Goal: Task Accomplishment & Management: Manage account settings

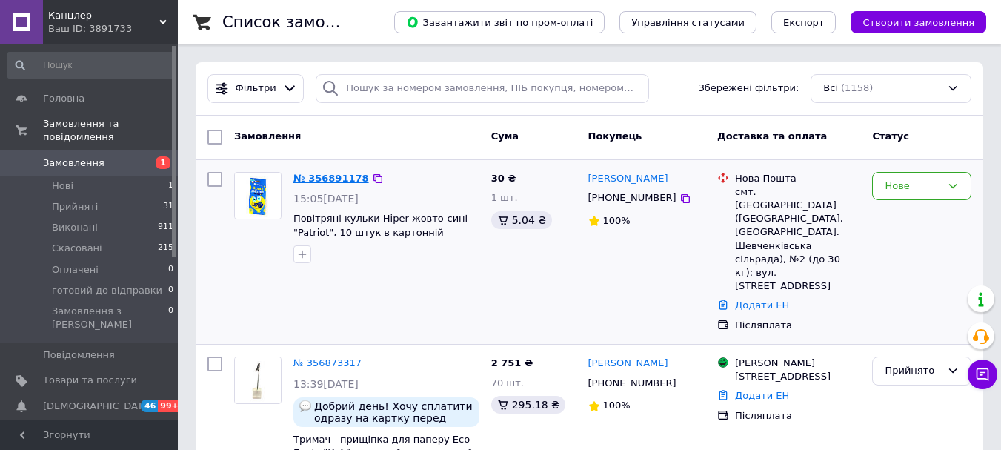
click at [322, 173] on link "№ 356891178" at bounding box center [331, 178] width 76 height 11
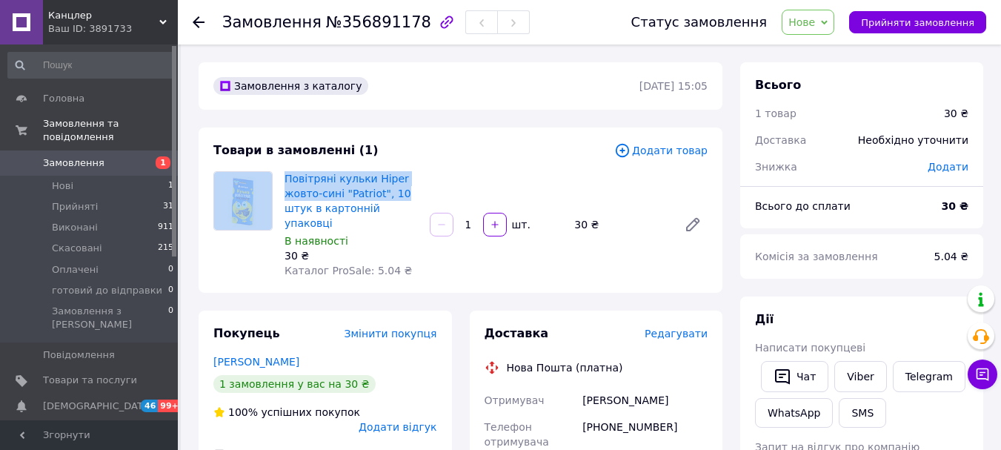
drag, startPoint x: 278, startPoint y: 176, endPoint x: 408, endPoint y: 190, distance: 131.3
click at [408, 190] on div "Повітряні кульки Hiper жовто-сині "Patriot", 10 штук в картонній упаковці В ная…" at bounding box center [461, 224] width 506 height 107
click at [445, 170] on div "Повітряні кульки Hiper жовто-сині "Patriot", 10 штук в картонній упаковці В ная…" at bounding box center [496, 224] width 435 height 113
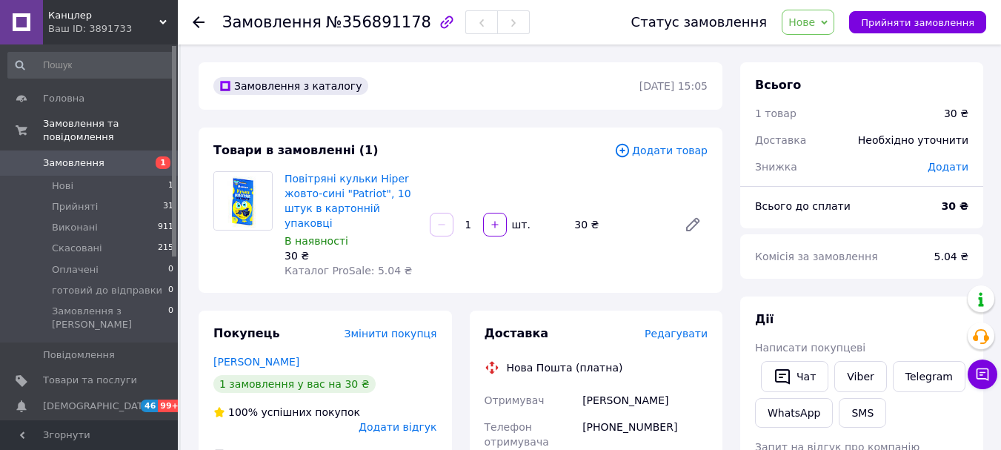
click at [467, 150] on div "Товари в замовленні (1)" at bounding box center [413, 150] width 401 height 17
drag, startPoint x: 415, startPoint y: 188, endPoint x: 284, endPoint y: 174, distance: 131.9
click at [284, 174] on div "Повітряні кульки Hiper жовто-сині "Patriot", 10 штук в картонній упаковці В ная…" at bounding box center [351, 224] width 145 height 113
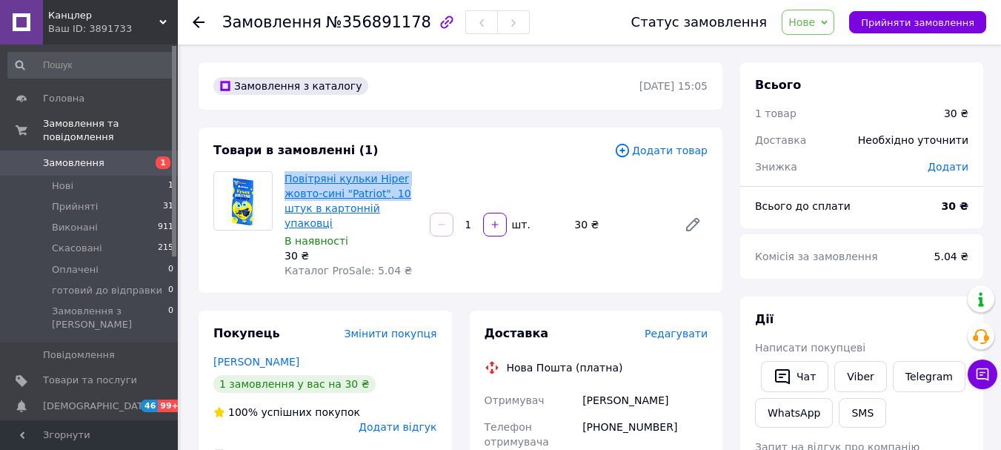
copy link "Повітряні кульки Hiper жовто-сині "Patriot", 10"
click at [833, 22] on span "Нове" at bounding box center [808, 22] width 53 height 25
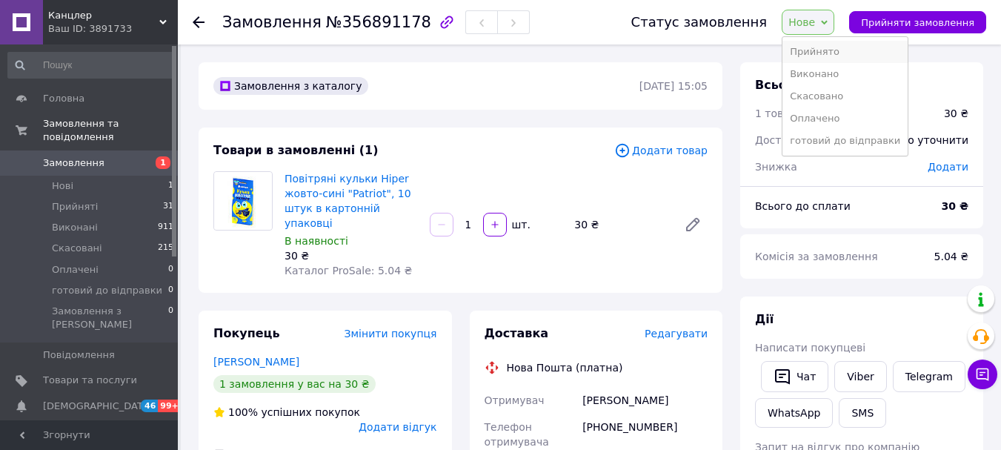
click at [837, 50] on li "Прийнято" at bounding box center [845, 52] width 125 height 22
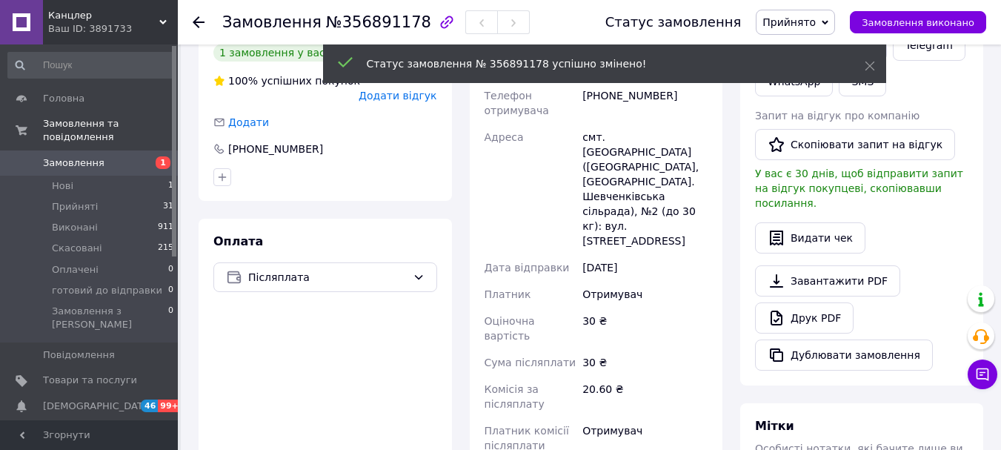
scroll to position [371, 0]
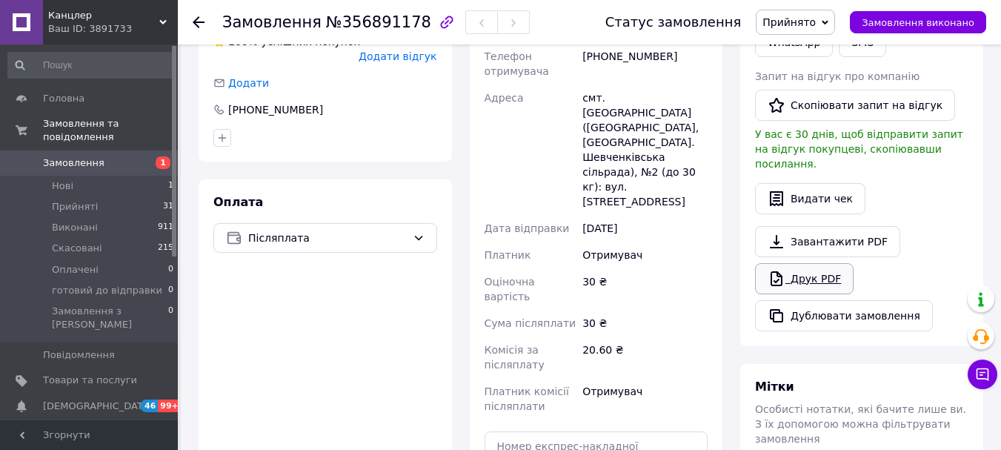
click at [825, 263] on link "Друк PDF" at bounding box center [804, 278] width 99 height 31
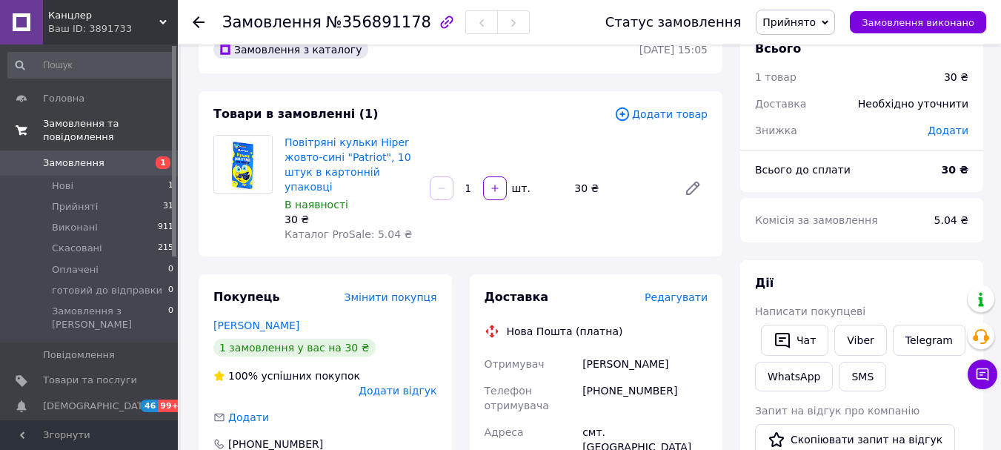
scroll to position [0, 0]
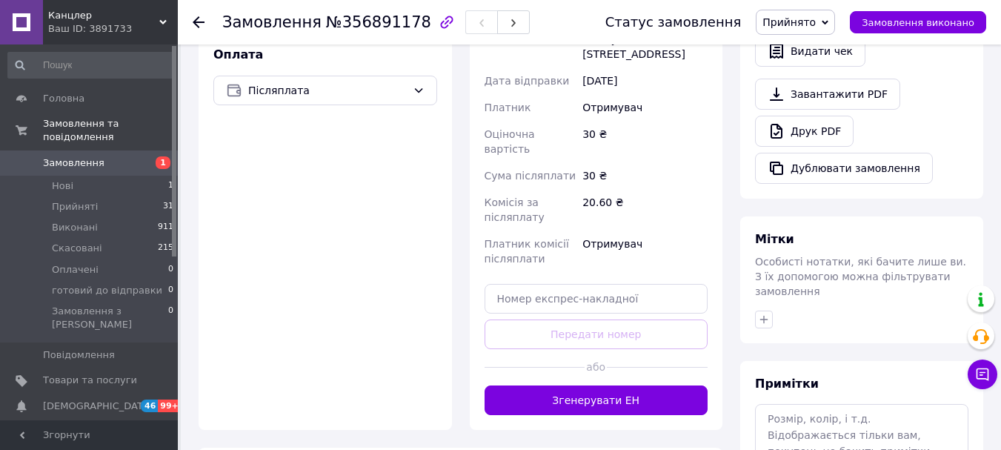
scroll to position [519, 0]
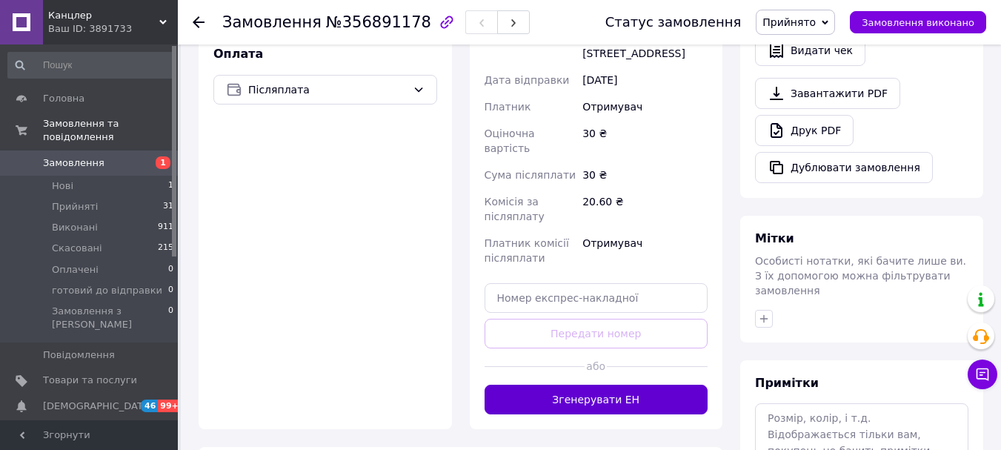
click at [636, 385] on button "Згенерувати ЕН" at bounding box center [597, 400] width 224 height 30
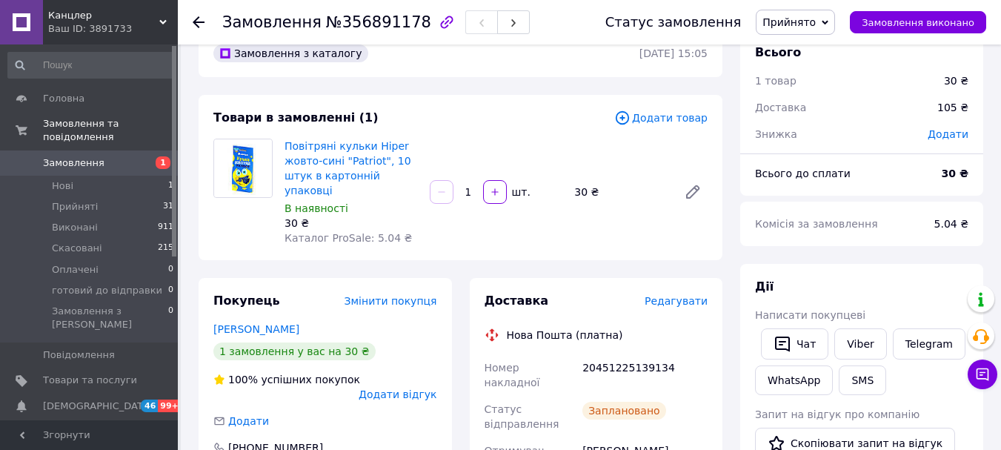
scroll to position [0, 0]
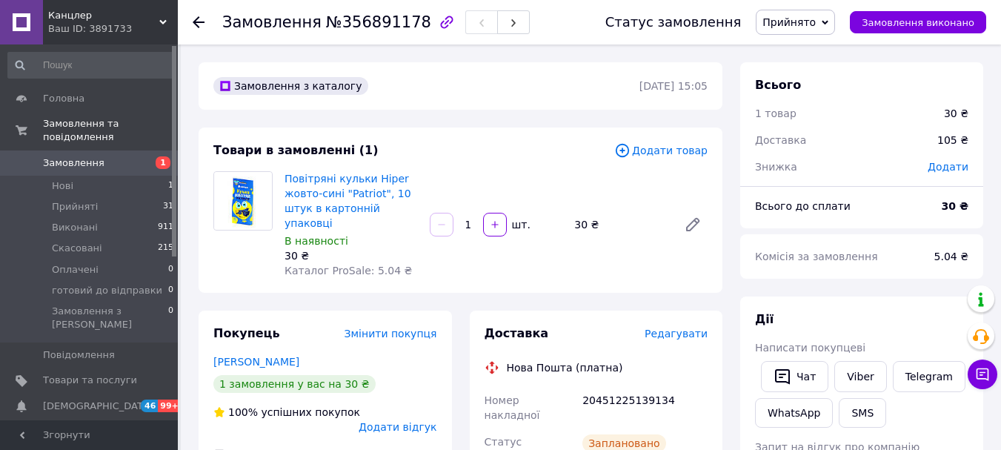
click at [63, 156] on span "Замовлення" at bounding box center [74, 162] width 62 height 13
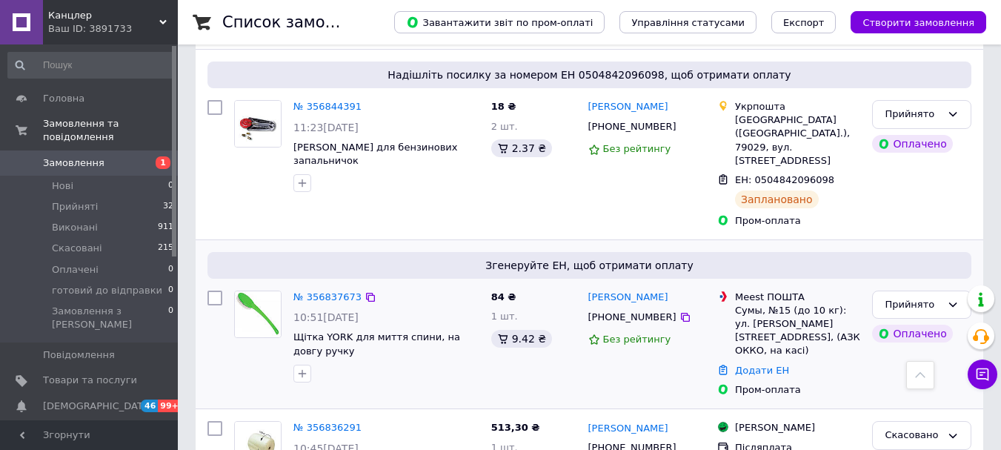
scroll to position [667, 0]
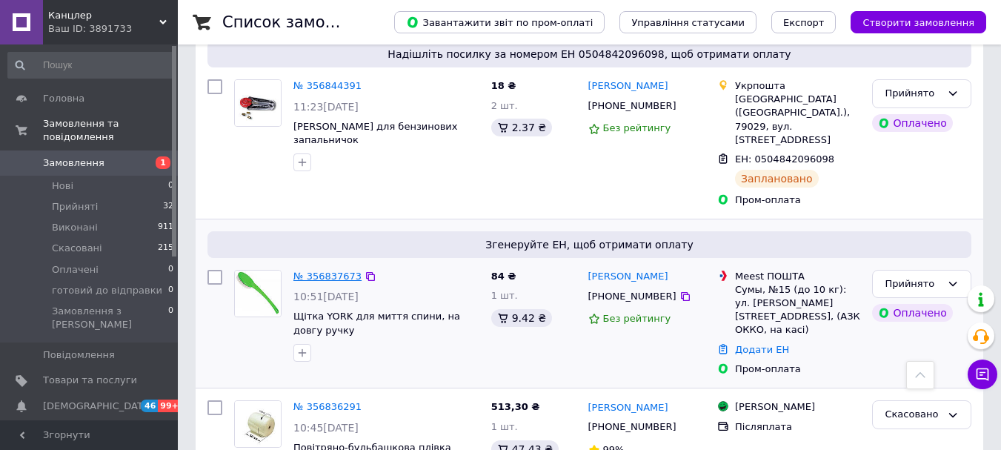
click at [319, 270] on link "№ 356837673" at bounding box center [327, 275] width 68 height 11
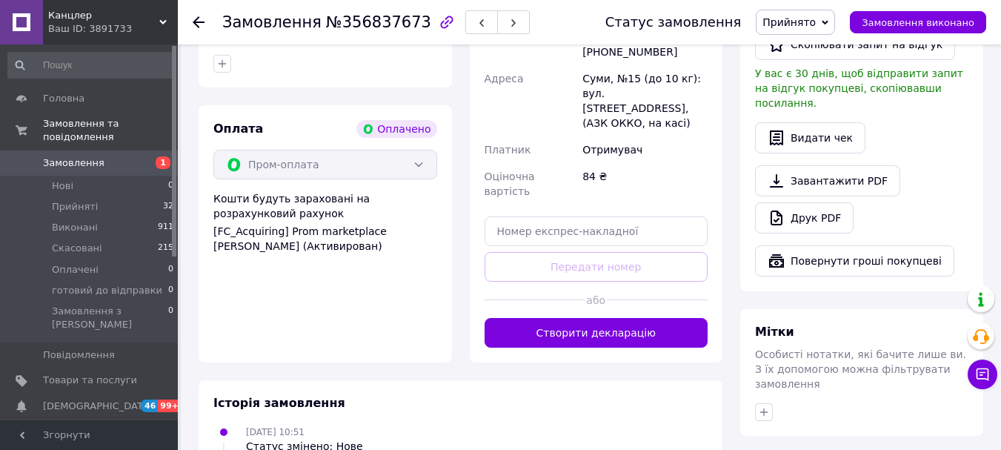
scroll to position [889, 0]
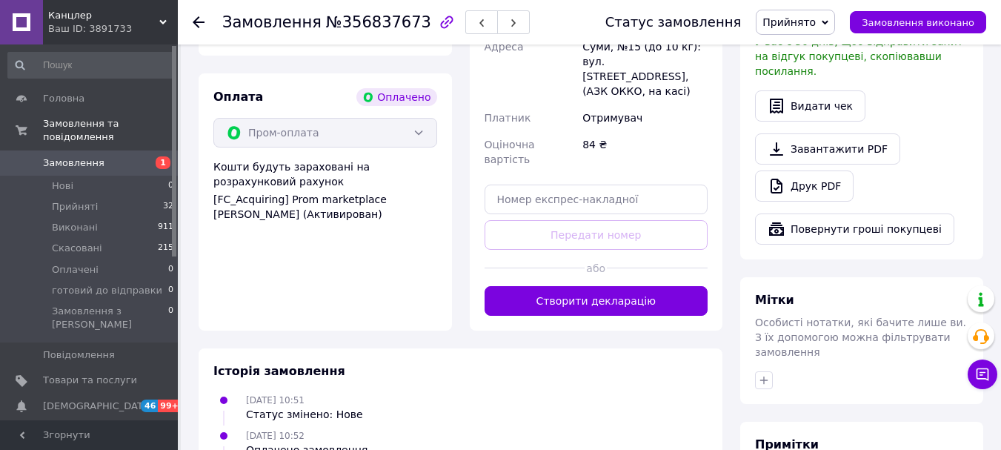
click at [565, 286] on button "Створити декларацію" at bounding box center [597, 301] width 224 height 30
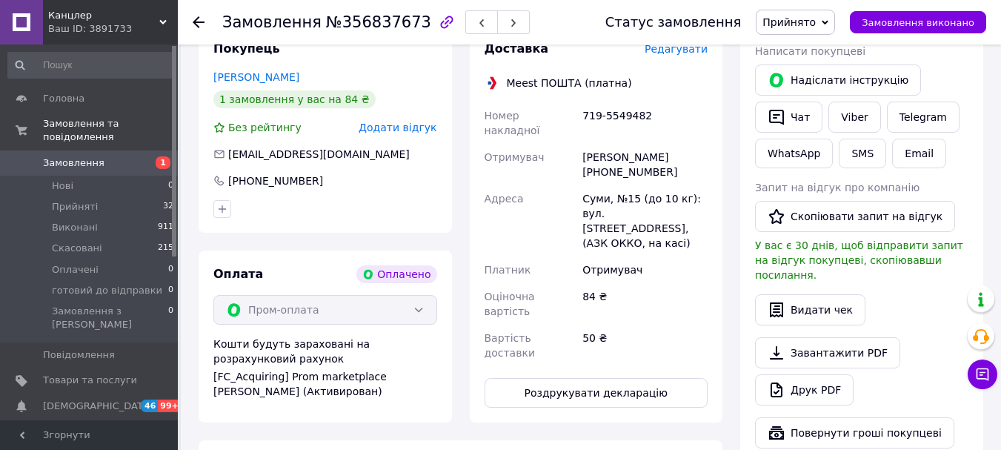
scroll to position [667, 0]
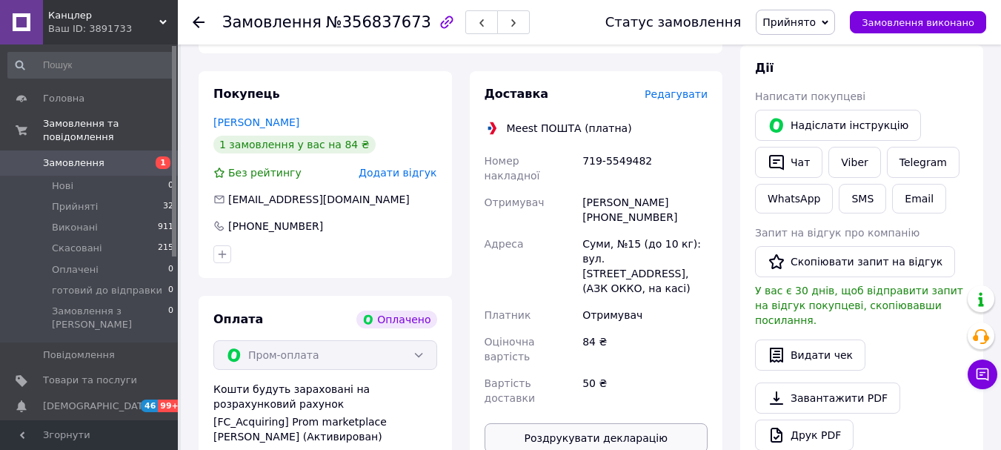
click at [595, 423] on button "Роздрукувати декларацію" at bounding box center [597, 438] width 224 height 30
click at [640, 423] on button "Роздрукувати декларацію" at bounding box center [597, 438] width 224 height 30
drag, startPoint x: 83, startPoint y: 135, endPoint x: 90, endPoint y: 144, distance: 11.6
click at [83, 136] on li "Замовлення та повідомлення Замовлення 1 Нові 0 Прийняті 32 Виконані 911 Скасова…" at bounding box center [91, 239] width 182 height 256
click at [79, 156] on span "Замовлення" at bounding box center [74, 162] width 62 height 13
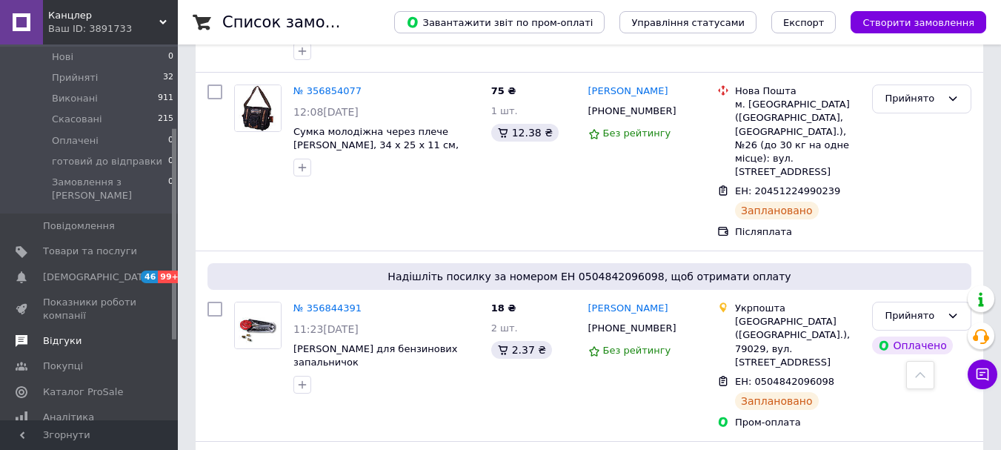
scroll to position [148, 0]
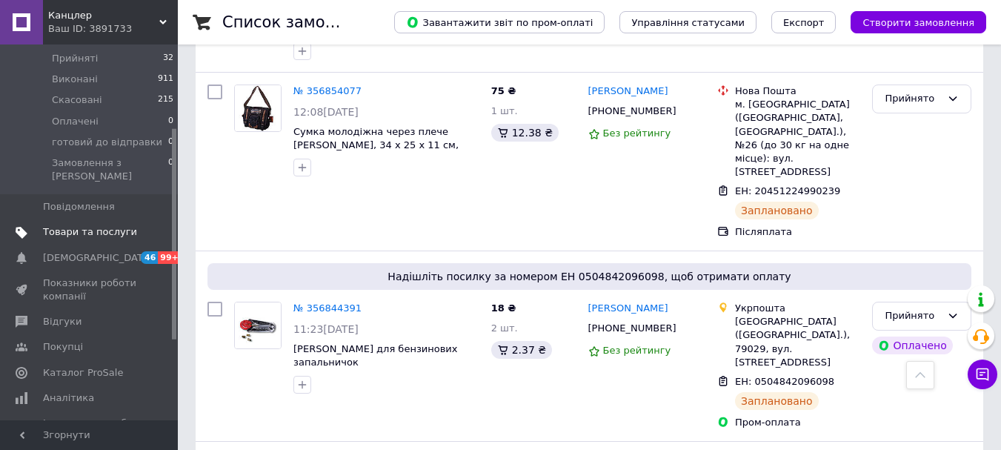
click at [111, 225] on span "Товари та послуги" at bounding box center [90, 231] width 94 height 13
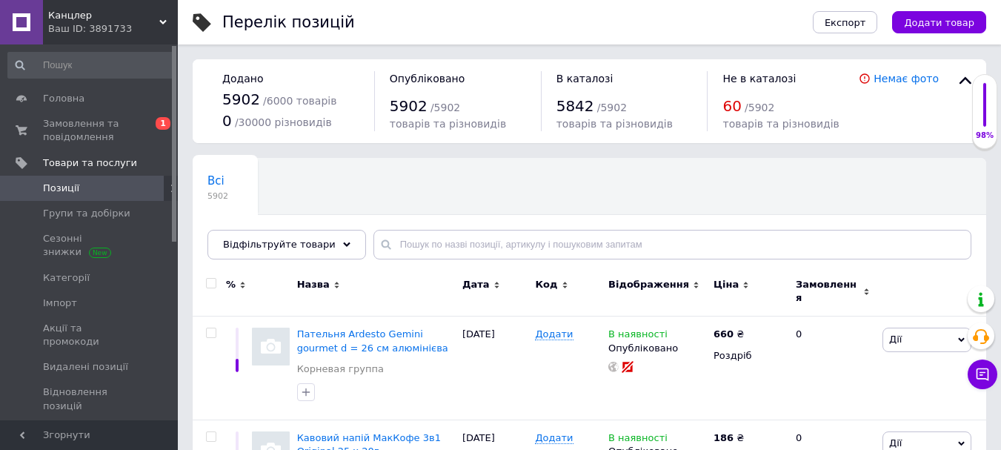
click at [86, 185] on span "Позиції" at bounding box center [90, 188] width 94 height 13
click at [64, 298] on span "Імпорт" at bounding box center [60, 302] width 34 height 13
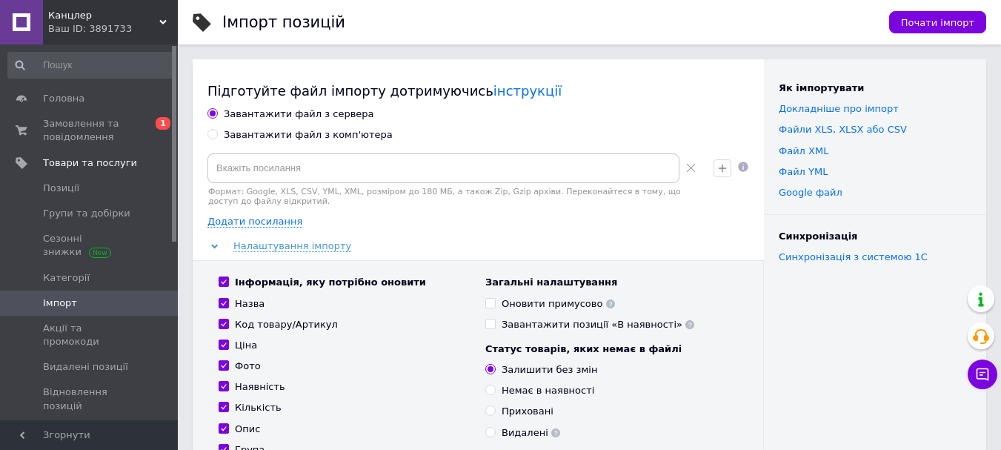
click at [273, 131] on div "Завантажити файл з комп'ютера" at bounding box center [308, 134] width 169 height 13
click at [217, 131] on input "Завантажити файл з комп'ютера" at bounding box center [213, 134] width 10 height 10
radio input "true"
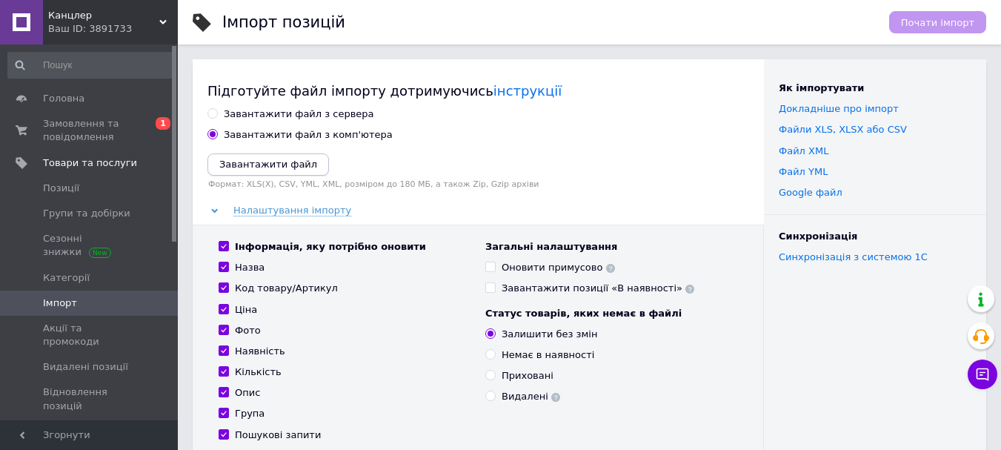
click at [292, 160] on icon "Завантажити файл" at bounding box center [268, 164] width 98 height 11
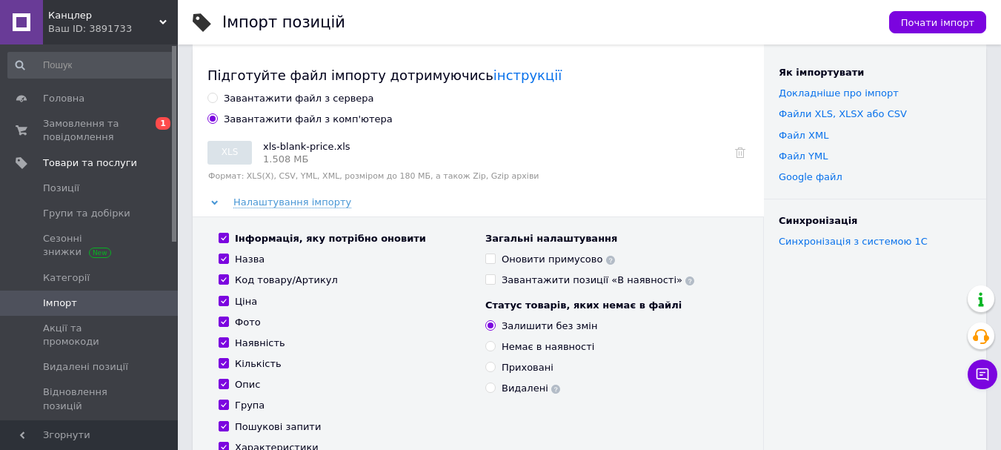
scroll to position [74, 0]
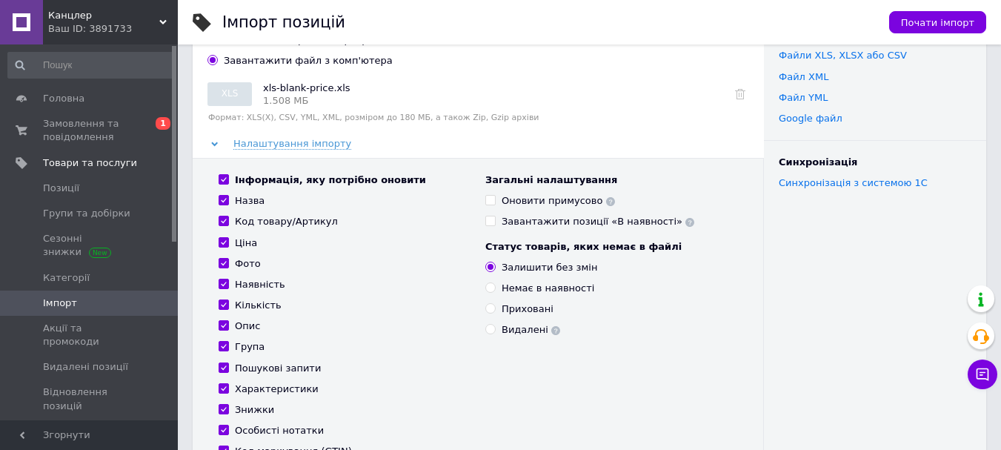
click at [224, 177] on input "Інформація, яку потрібно оновити" at bounding box center [224, 179] width 10 height 10
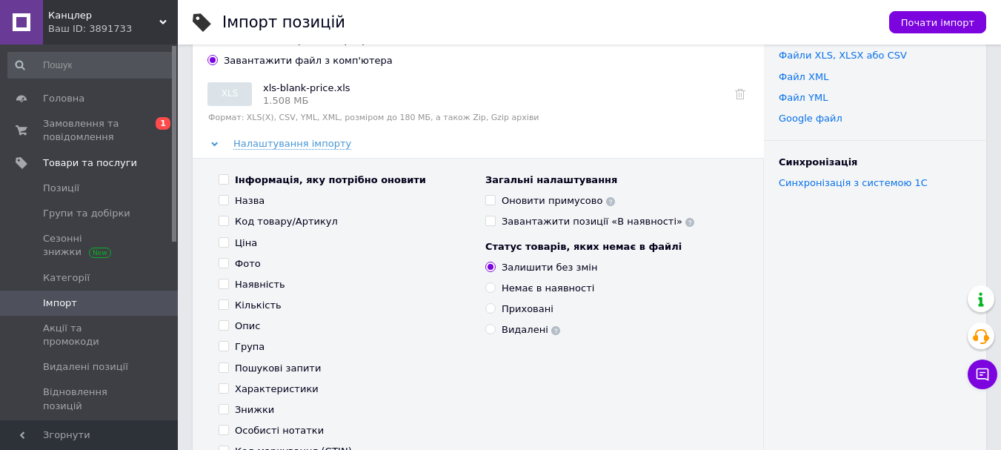
checkbox input "false"
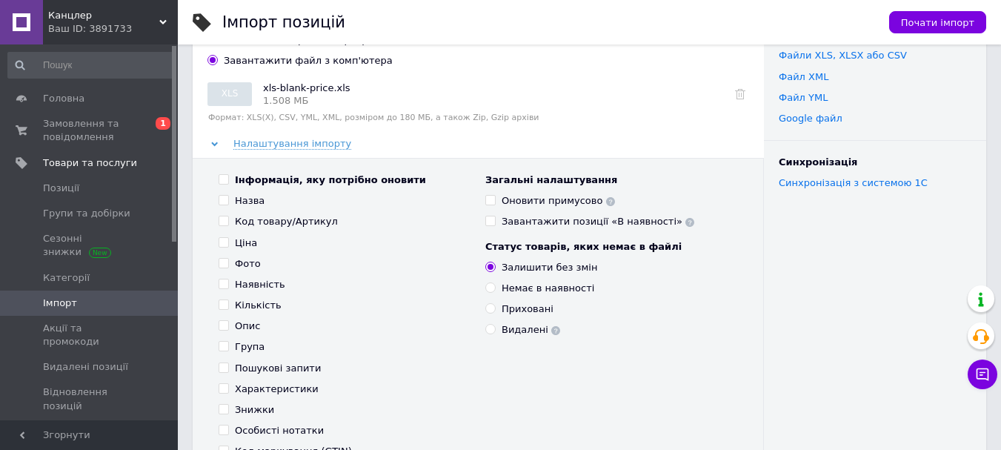
checkbox input "false"
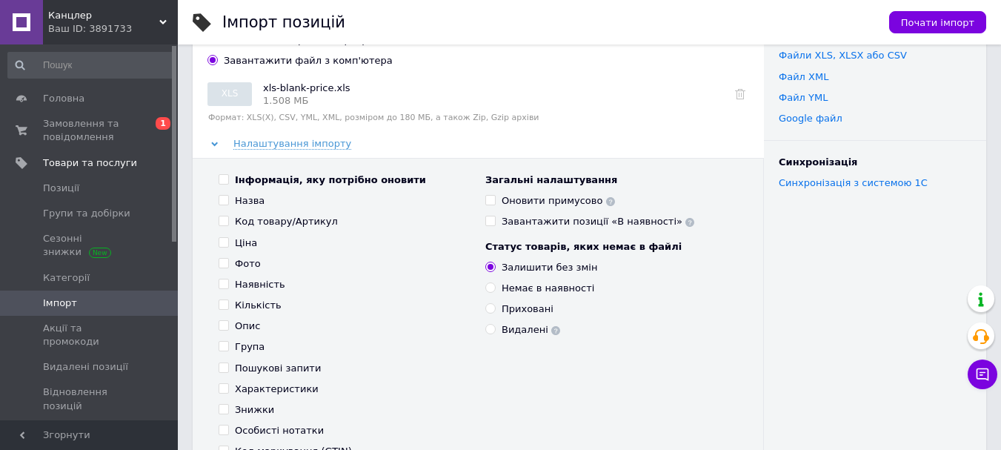
checkbox input "false"
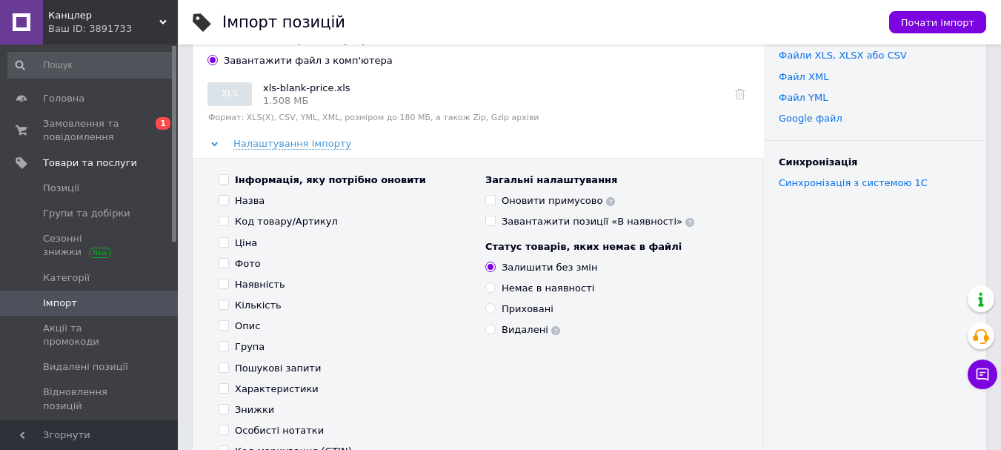
checkbox input "false"
click at [222, 239] on input "Ціна" at bounding box center [224, 242] width 10 height 10
checkbox input "true"
drag, startPoint x: 222, startPoint y: 284, endPoint x: 381, endPoint y: 292, distance: 159.5
click at [222, 283] on input "Наявність" at bounding box center [224, 284] width 10 height 10
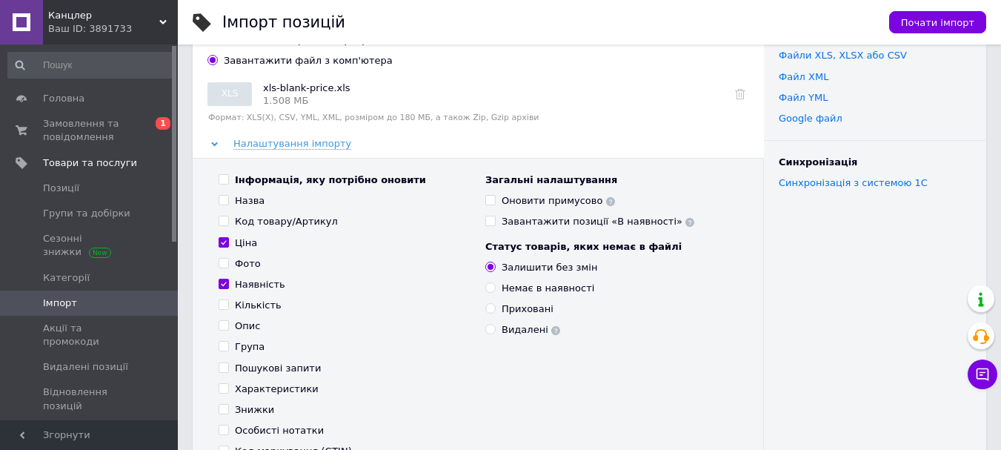
checkbox input "true"
click at [488, 287] on input "Немає в наявності" at bounding box center [490, 287] width 10 height 10
radio input "true"
click at [955, 19] on span "Почати імпорт" at bounding box center [937, 22] width 73 height 11
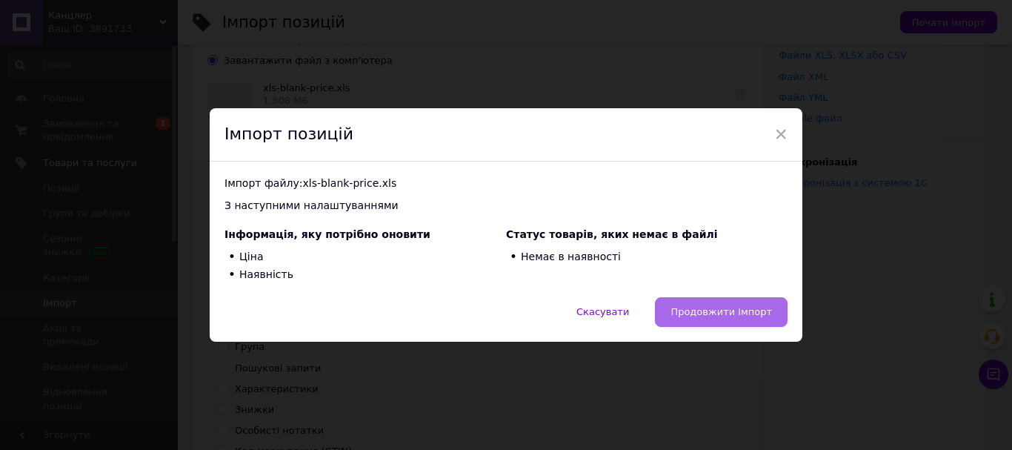
click at [743, 304] on button "Продовжити імпорт" at bounding box center [721, 312] width 133 height 30
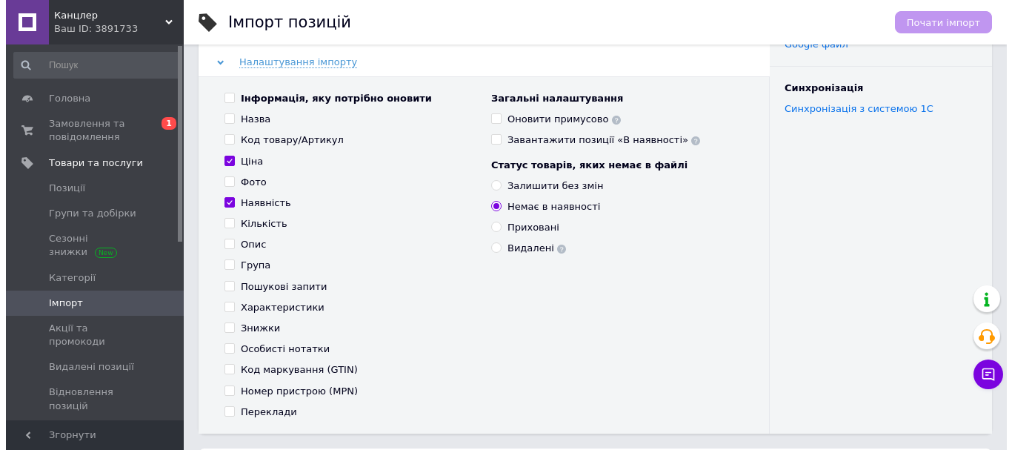
scroll to position [0, 0]
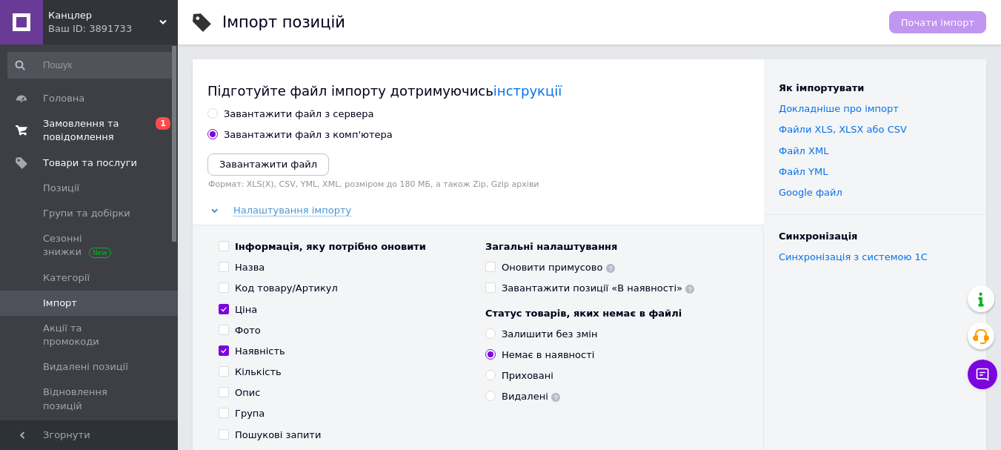
click at [70, 128] on span "Замовлення та повідомлення" at bounding box center [90, 130] width 94 height 27
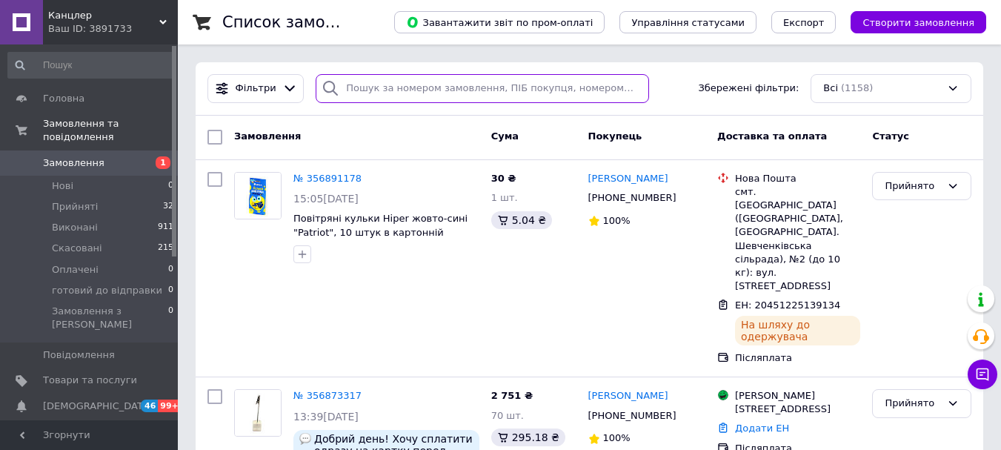
click at [370, 90] on input "search" at bounding box center [482, 88] width 333 height 29
paste input "355406737"
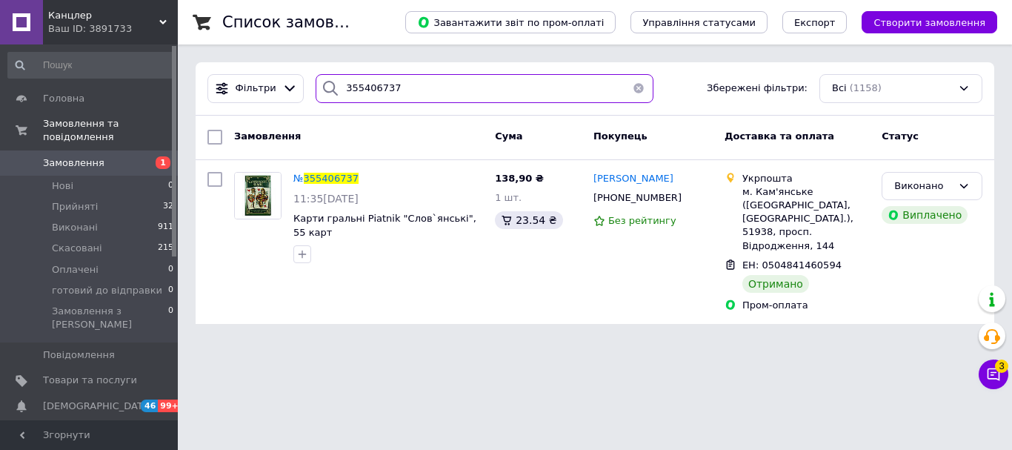
drag, startPoint x: 405, startPoint y: 89, endPoint x: 327, endPoint y: 89, distance: 77.8
click at [327, 89] on div "355406737" at bounding box center [485, 88] width 338 height 29
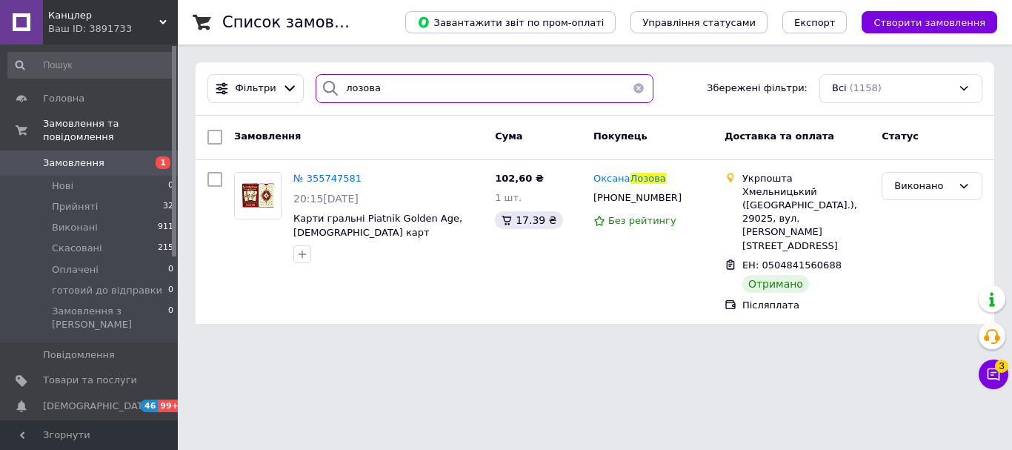
drag, startPoint x: 392, startPoint y: 90, endPoint x: 336, endPoint y: 87, distance: 56.4
click at [336, 87] on div "лозова" at bounding box center [485, 88] width 338 height 29
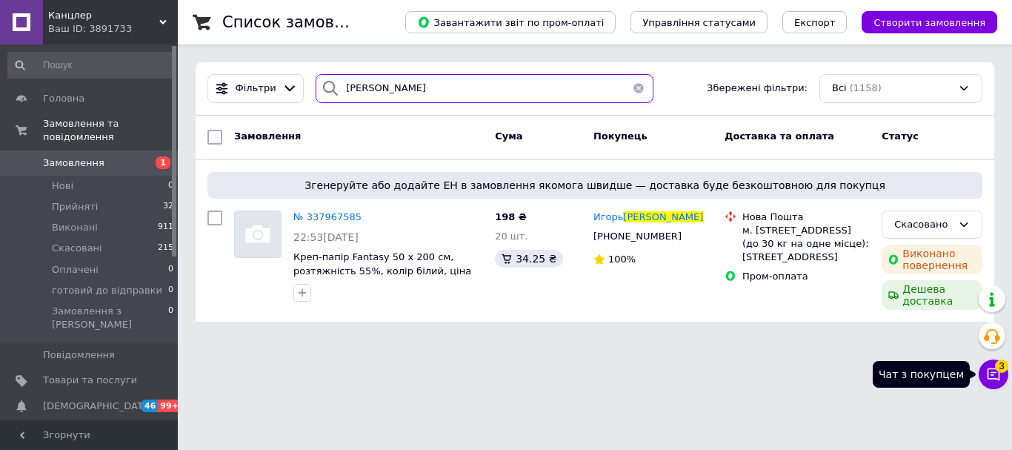
type input "штефан"
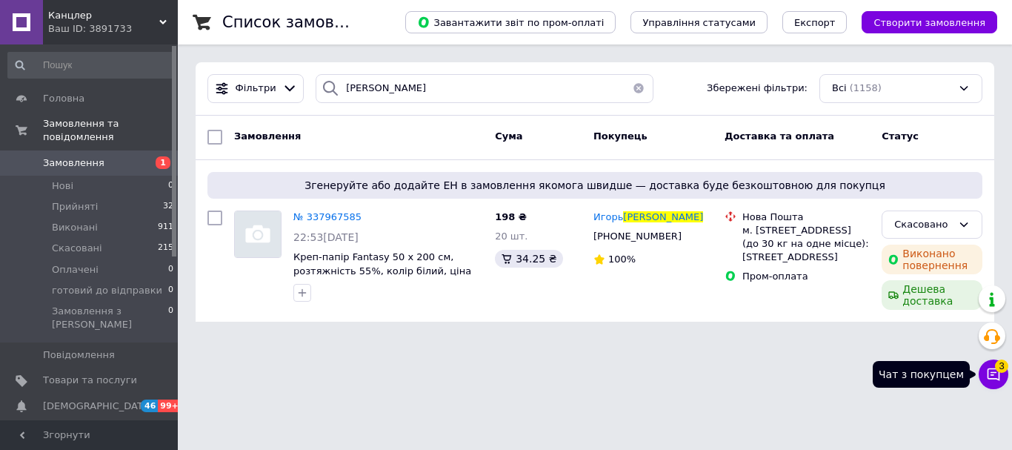
click at [997, 368] on span "3" at bounding box center [1001, 362] width 13 height 13
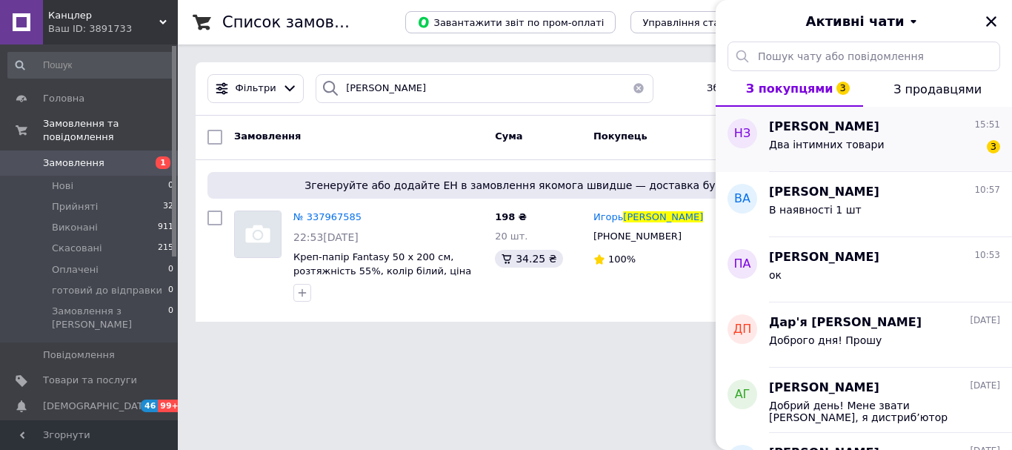
click at [896, 142] on div "Два інтимних товари 3" at bounding box center [884, 148] width 231 height 24
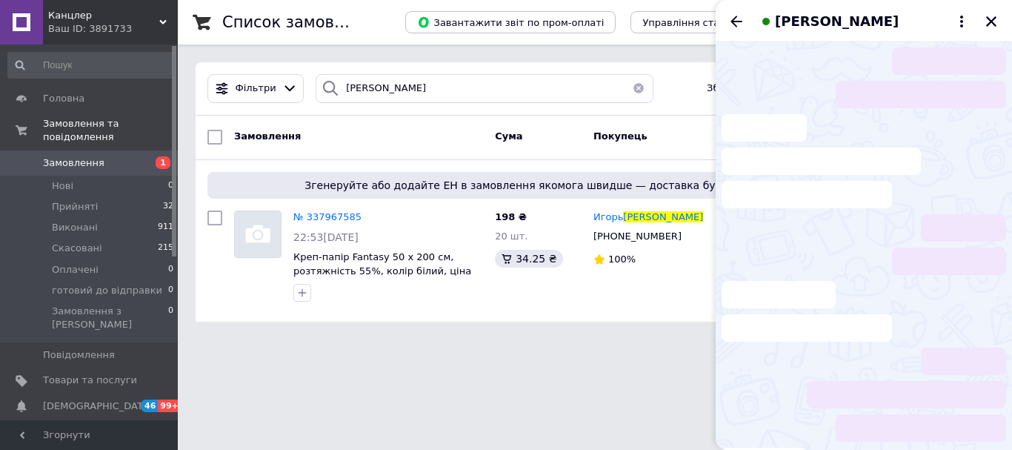
scroll to position [1, 0]
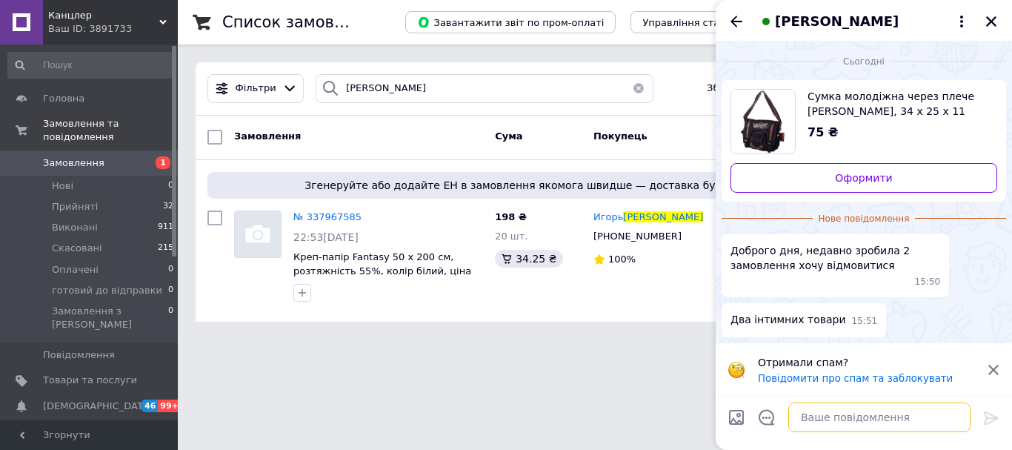
click at [821, 411] on textarea at bounding box center [880, 417] width 182 height 30
type textarea "Доброго дня!"
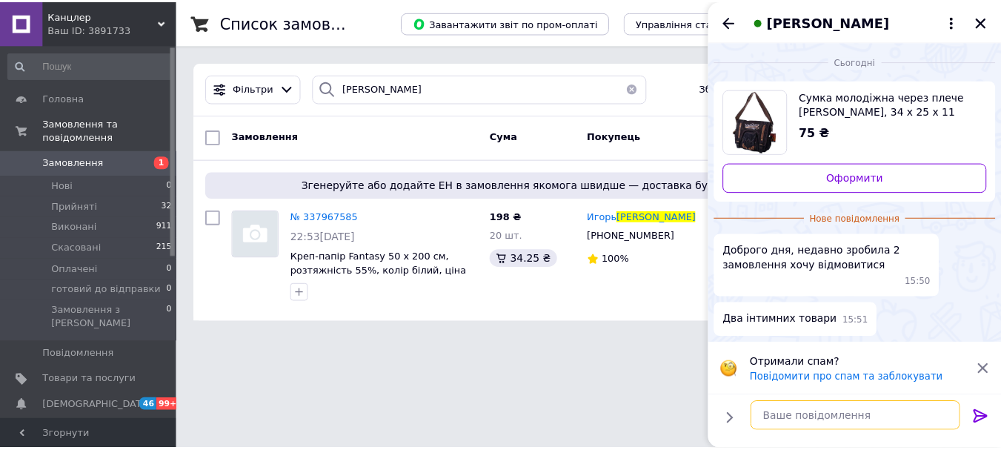
scroll to position [0, 0]
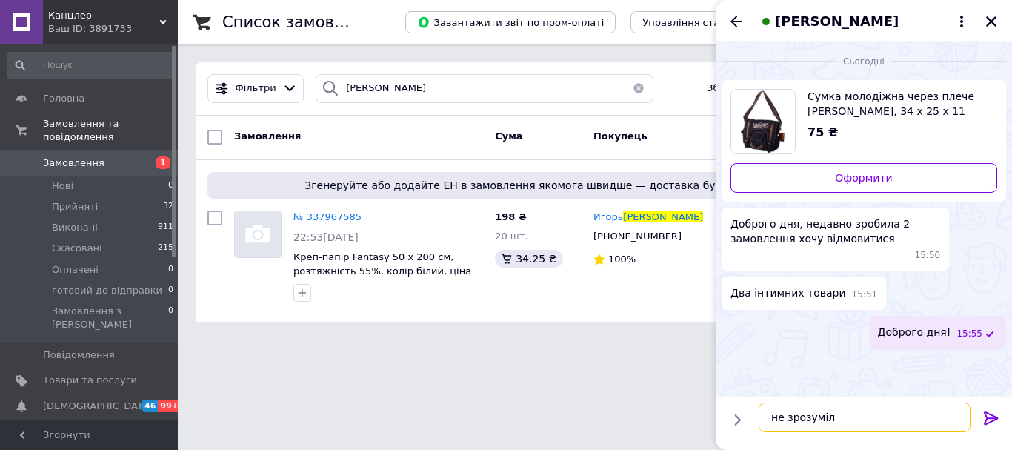
type textarea "не зрозуміла"
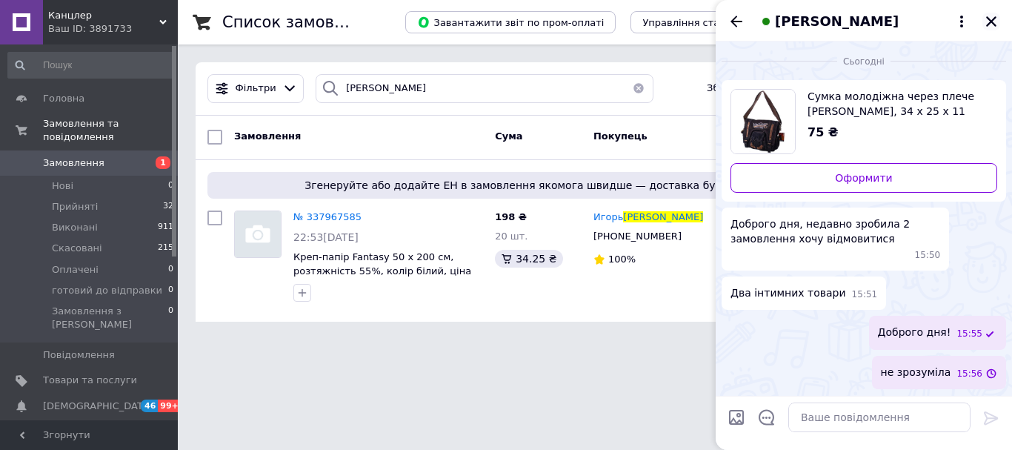
click at [989, 23] on icon "Закрити" at bounding box center [991, 21] width 13 height 13
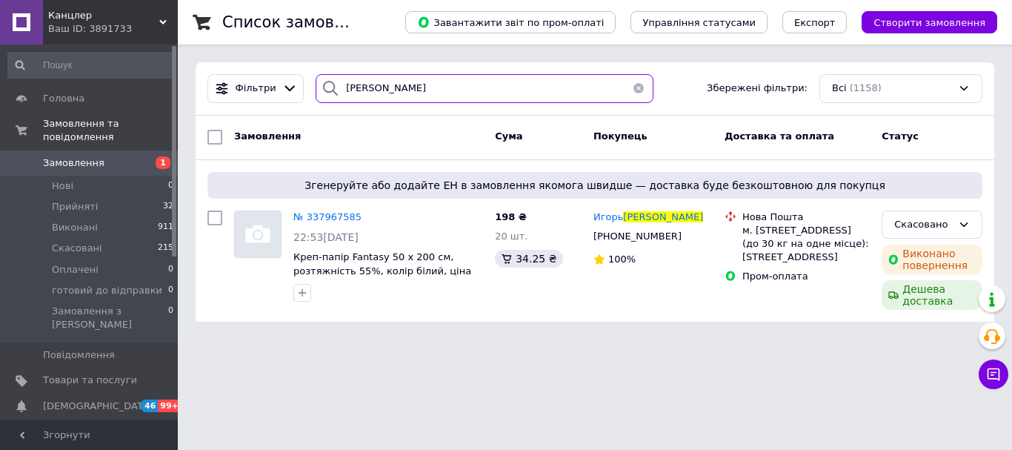
drag, startPoint x: 382, startPoint y: 93, endPoint x: 322, endPoint y: 91, distance: 59.3
click at [322, 93] on div "штефан" at bounding box center [485, 88] width 338 height 29
paste input "356070697"
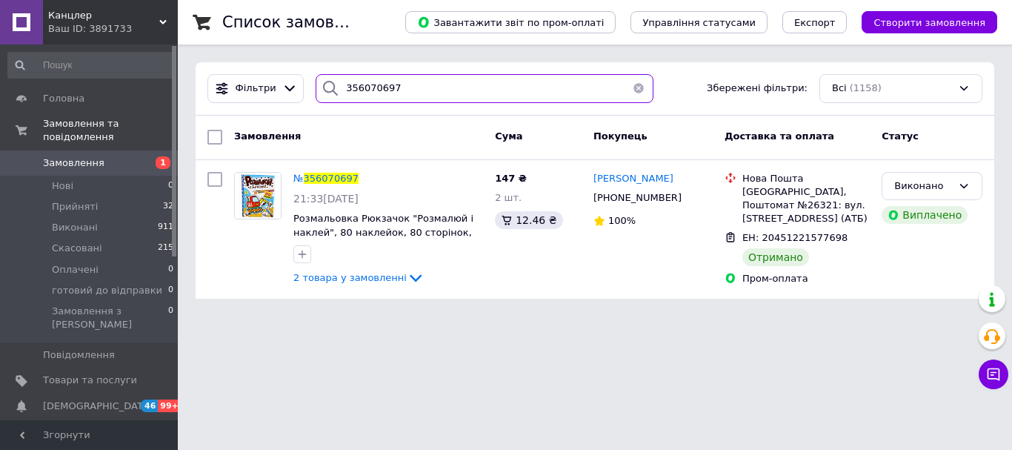
drag, startPoint x: 360, startPoint y: 88, endPoint x: 322, endPoint y: 87, distance: 37.8
click at [322, 87] on div "356070697" at bounding box center [485, 88] width 338 height 29
paste input "172431"
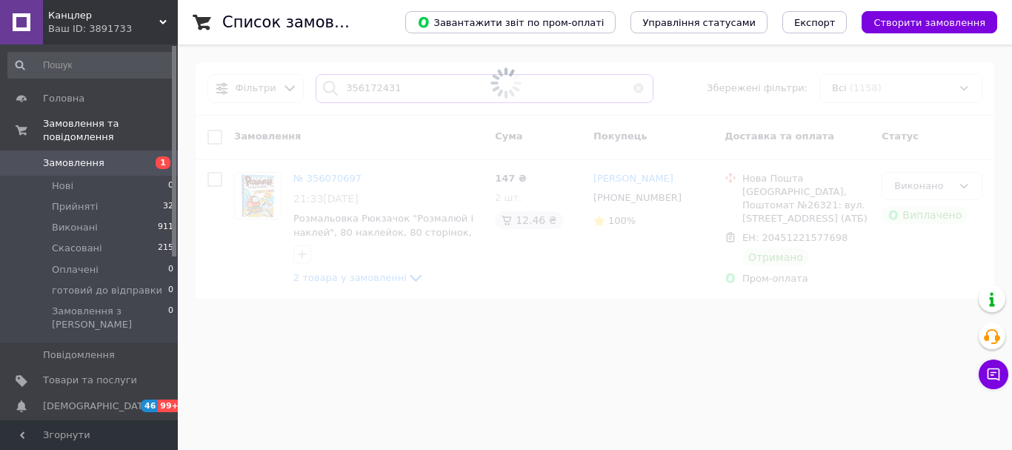
type input "356172431"
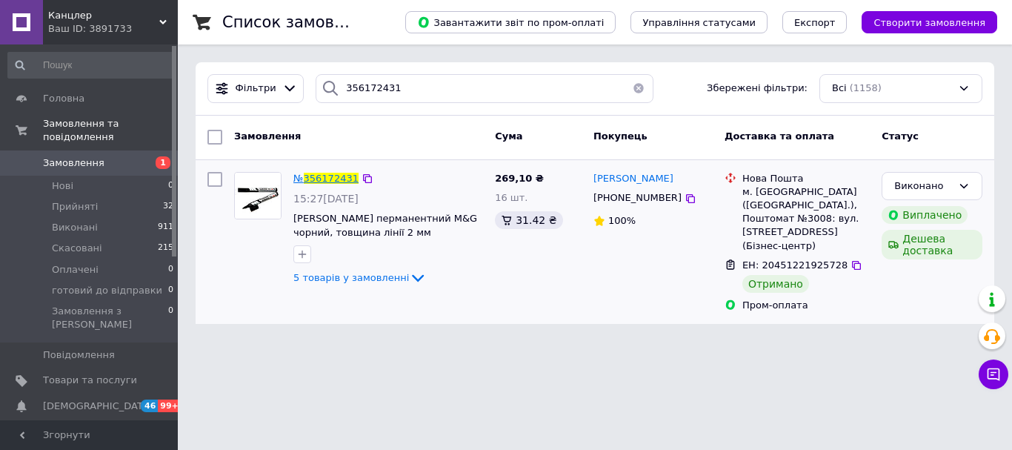
click at [332, 184] on div "№ 356172431" at bounding box center [326, 178] width 68 height 17
click at [409, 274] on icon at bounding box center [418, 278] width 18 height 18
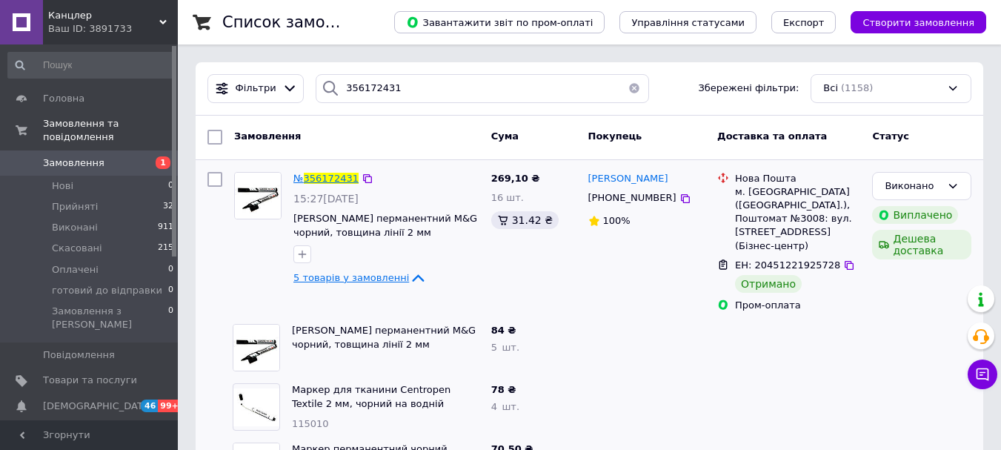
click at [328, 179] on span "356172431" at bounding box center [331, 178] width 55 height 11
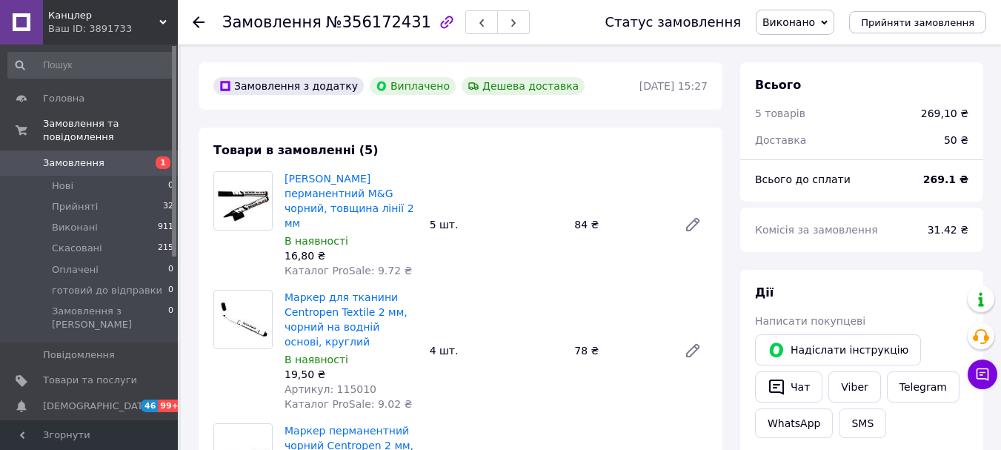
drag, startPoint x: 200, startPoint y: 18, endPoint x: 248, endPoint y: 38, distance: 52.2
click at [200, 17] on icon at bounding box center [199, 22] width 12 height 12
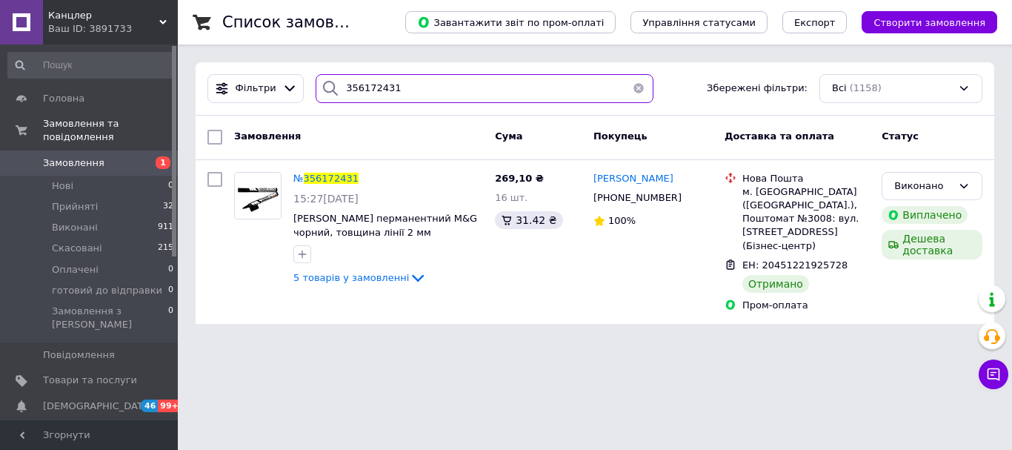
drag, startPoint x: 425, startPoint y: 83, endPoint x: 315, endPoint y: 84, distance: 110.4
click at [316, 84] on div "356172431" at bounding box center [485, 88] width 338 height 29
paste input "5551605"
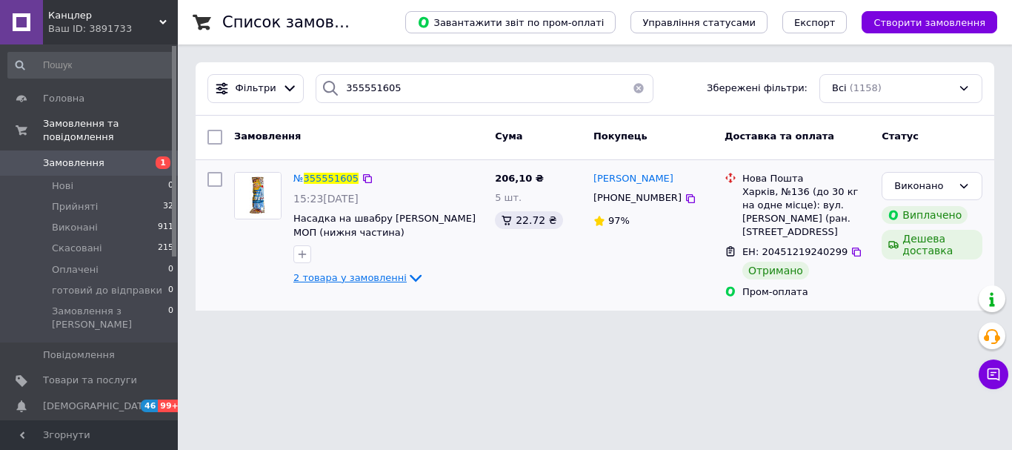
click at [410, 276] on icon at bounding box center [416, 278] width 12 height 7
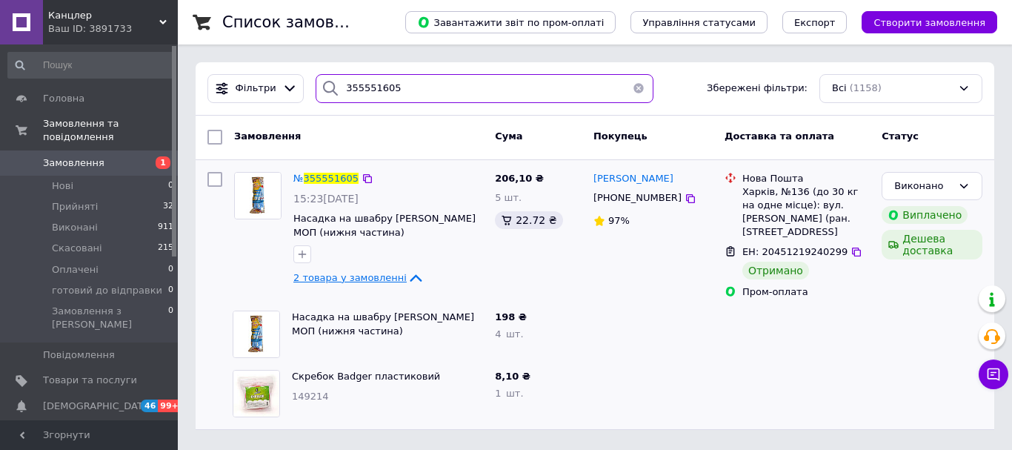
drag, startPoint x: 406, startPoint y: 90, endPoint x: 321, endPoint y: 93, distance: 85.3
click at [321, 93] on div "355551605" at bounding box center [485, 88] width 338 height 29
paste input "478996"
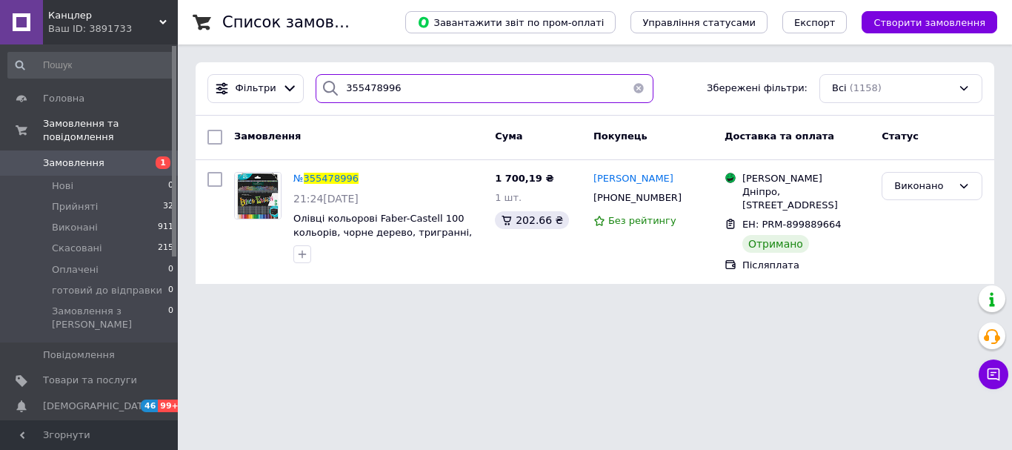
drag, startPoint x: 412, startPoint y: 82, endPoint x: 324, endPoint y: 93, distance: 88.9
click at [324, 93] on div "355478996" at bounding box center [485, 88] width 338 height 29
paste input "609955"
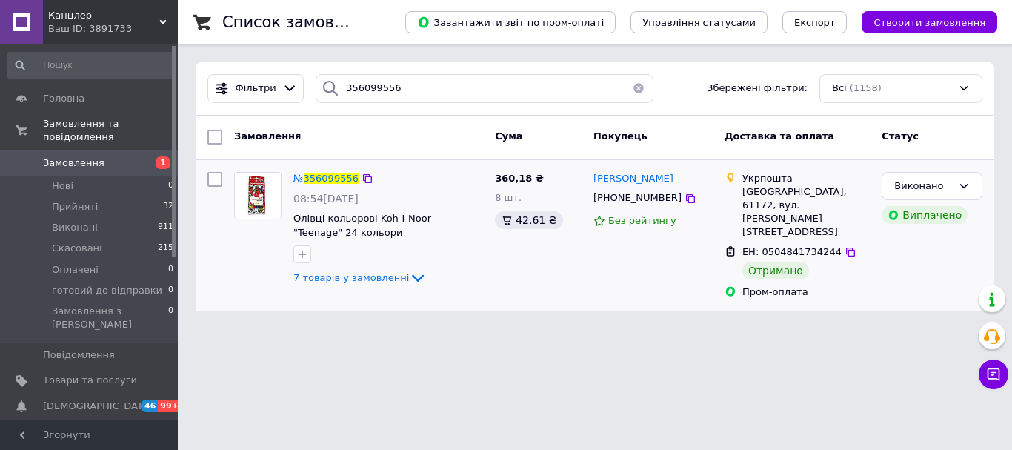
click at [409, 276] on icon at bounding box center [418, 278] width 18 height 18
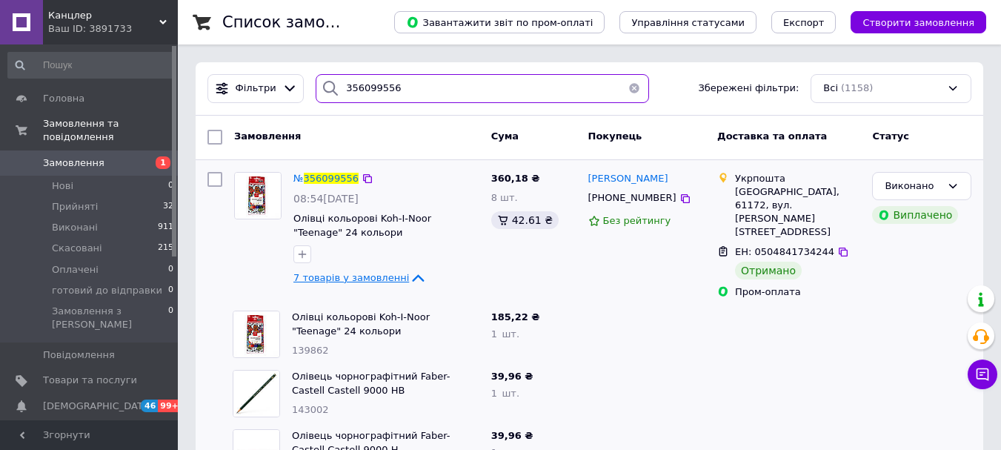
drag, startPoint x: 394, startPoint y: 85, endPoint x: 328, endPoint y: 81, distance: 65.4
click at [328, 81] on div "356099556" at bounding box center [482, 88] width 333 height 29
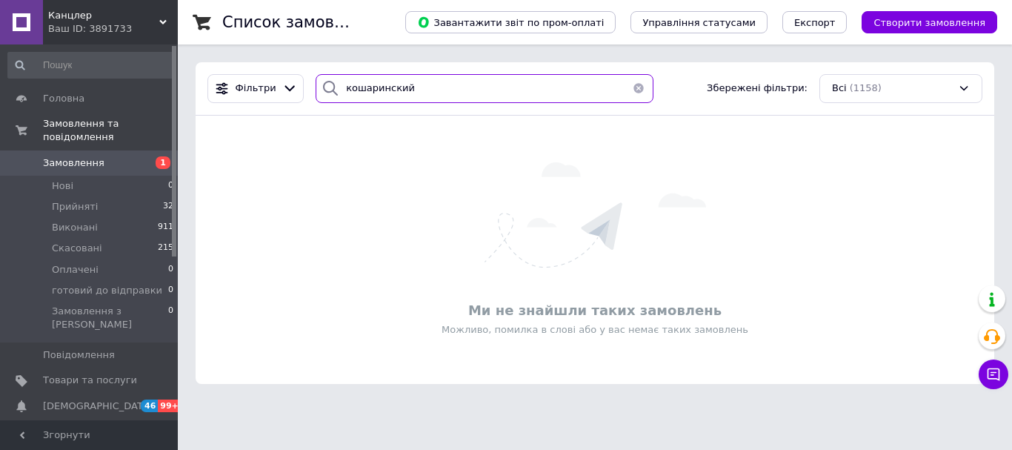
click at [385, 87] on input "кошаринский" at bounding box center [485, 88] width 338 height 29
click at [513, 91] on input "кошаринський" at bounding box center [485, 88] width 338 height 29
drag, startPoint x: 461, startPoint y: 91, endPoint x: 336, endPoint y: 89, distance: 124.5
click at [336, 89] on div "кошаринський" at bounding box center [485, 88] width 338 height 29
type input "гудима"
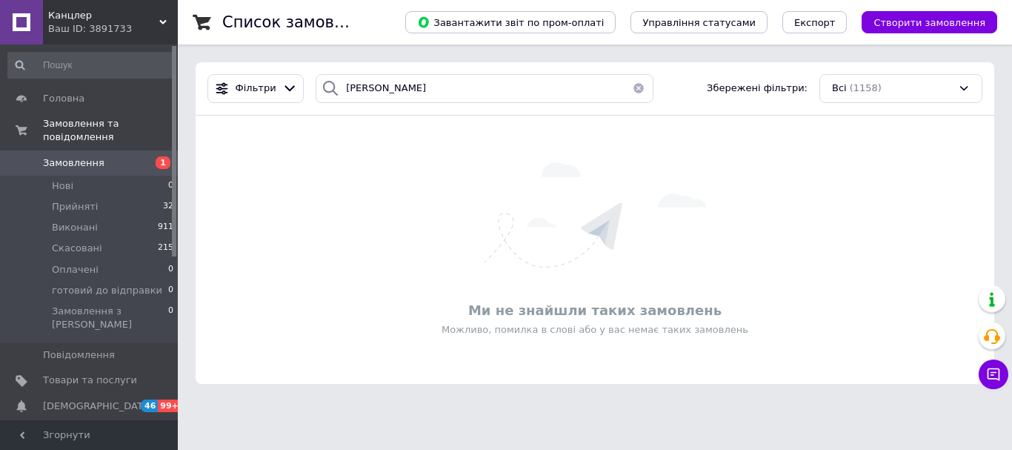
click at [87, 156] on span "Замовлення" at bounding box center [74, 162] width 62 height 13
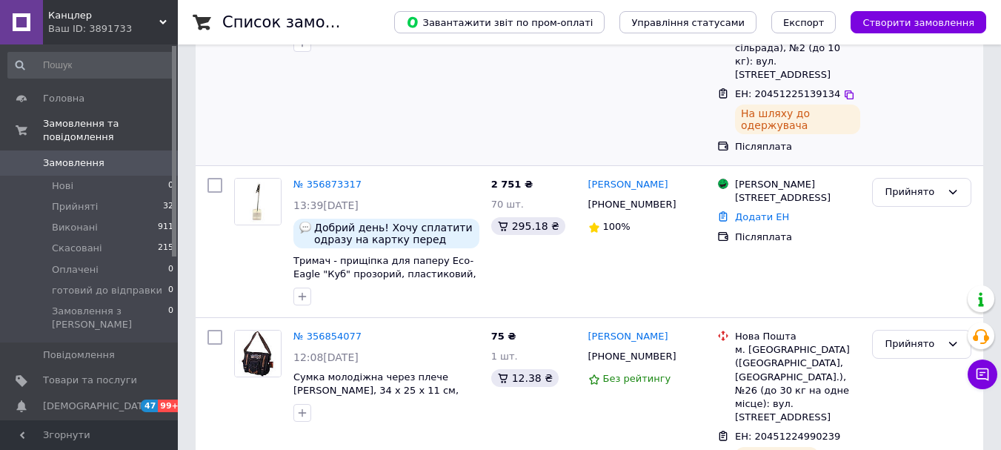
scroll to position [222, 0]
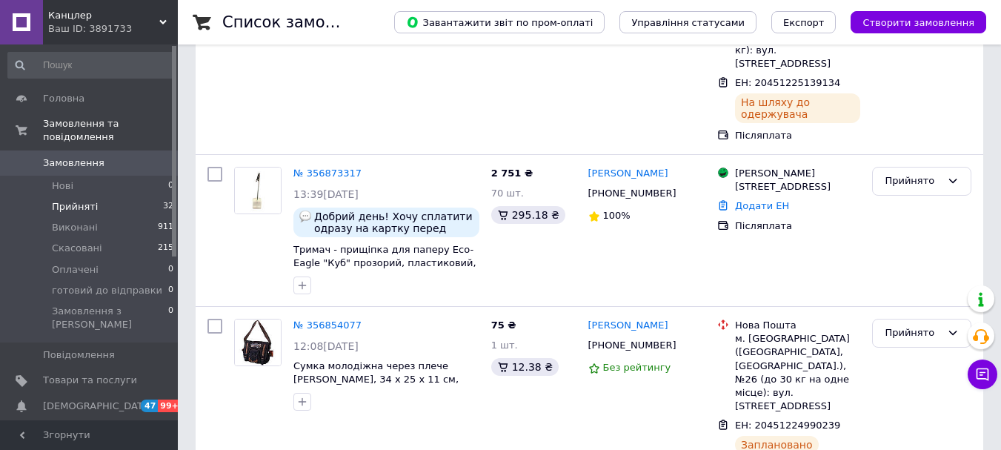
click at [64, 200] on span "Прийняті" at bounding box center [75, 206] width 46 height 13
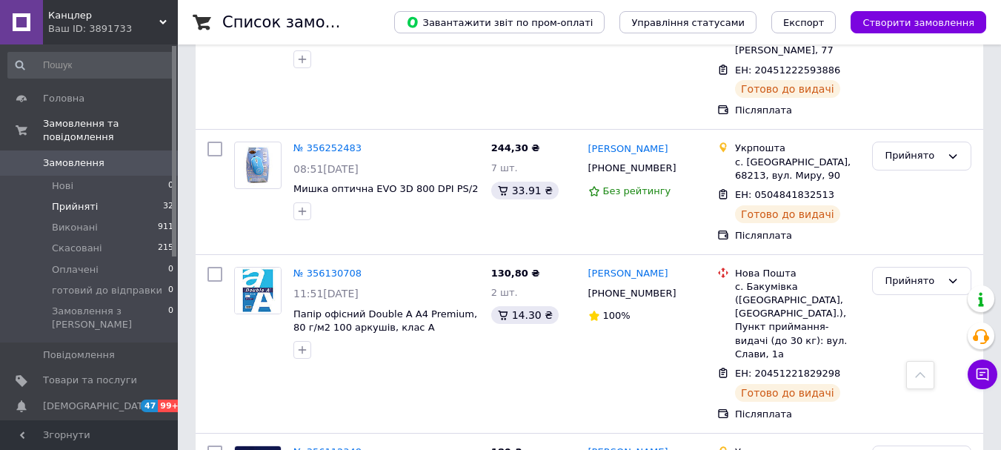
scroll to position [4650, 0]
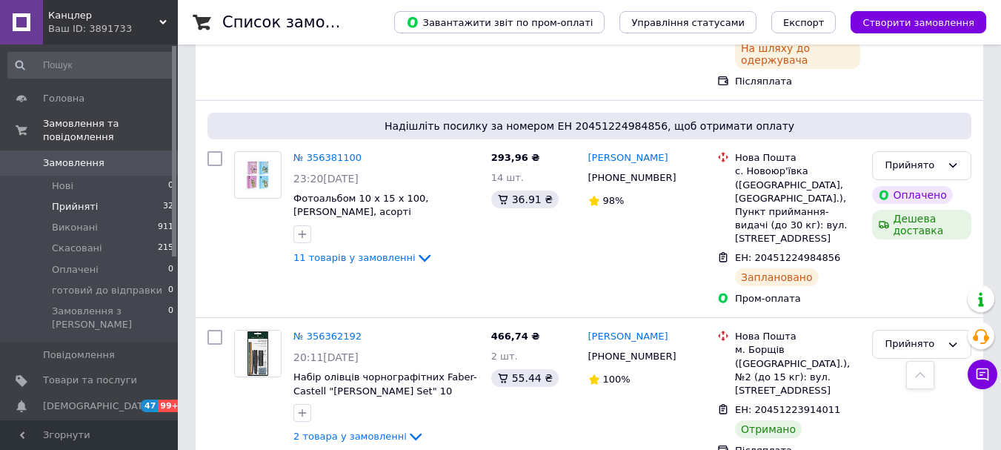
scroll to position [3908, 0]
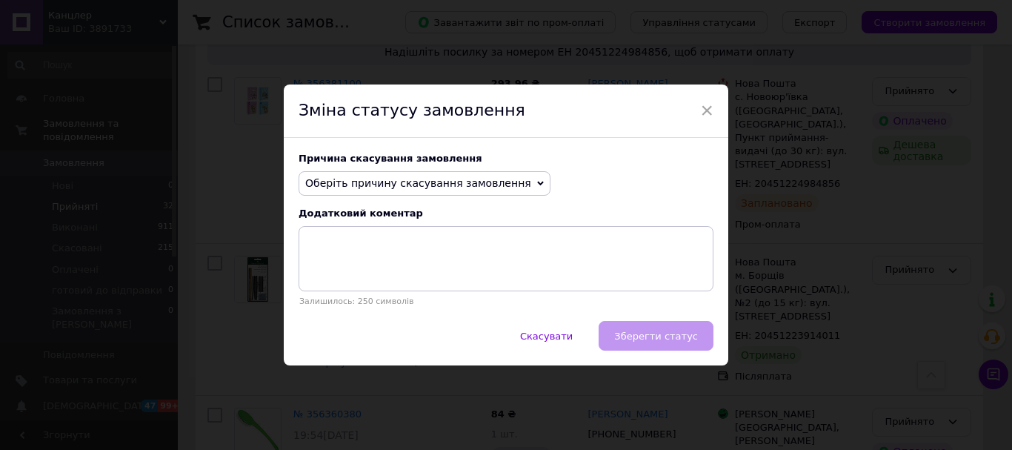
click at [537, 180] on icon at bounding box center [540, 183] width 7 height 7
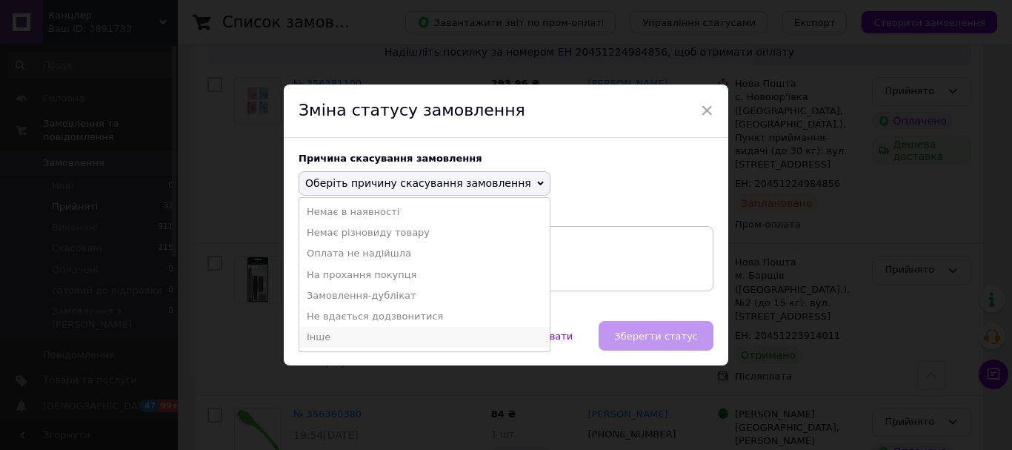
click at [374, 337] on li "Інше" at bounding box center [424, 337] width 250 height 21
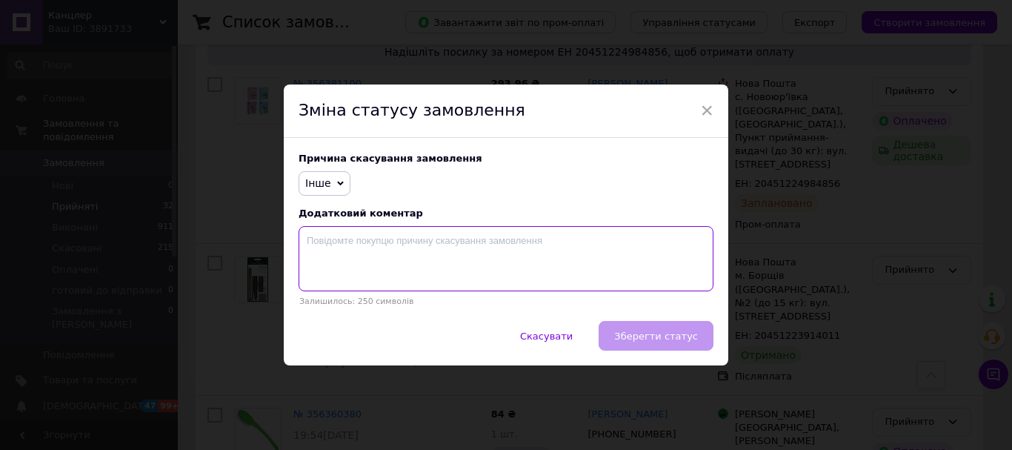
click at [366, 239] on textarea at bounding box center [506, 258] width 415 height 65
type textarea "відмова"
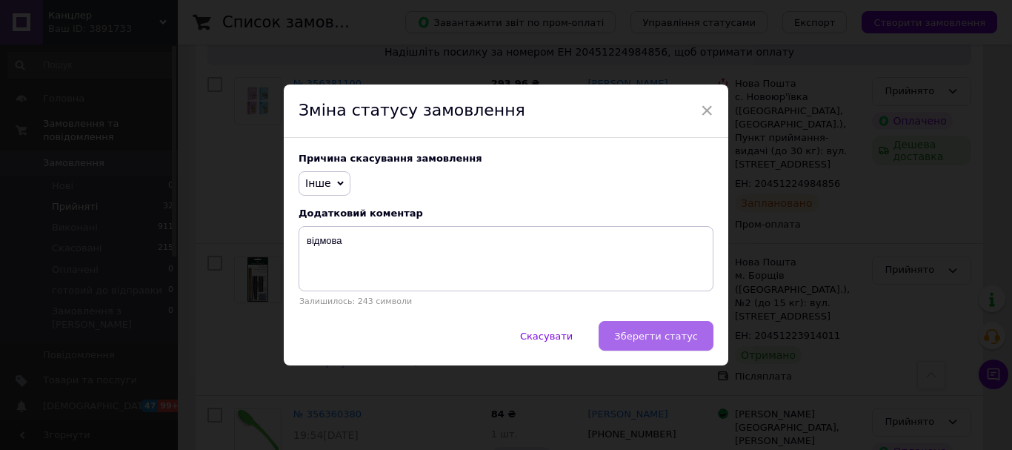
click at [677, 348] on button "Зберегти статус" at bounding box center [656, 336] width 115 height 30
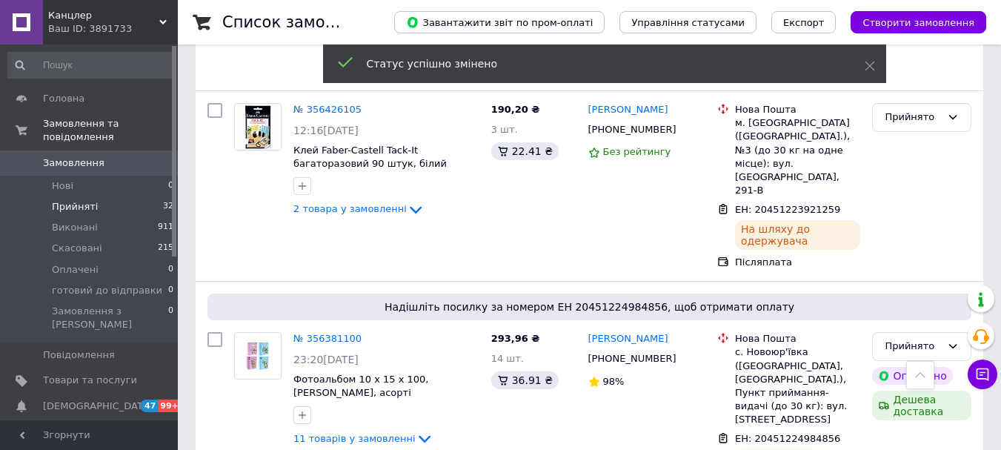
scroll to position [3612, 0]
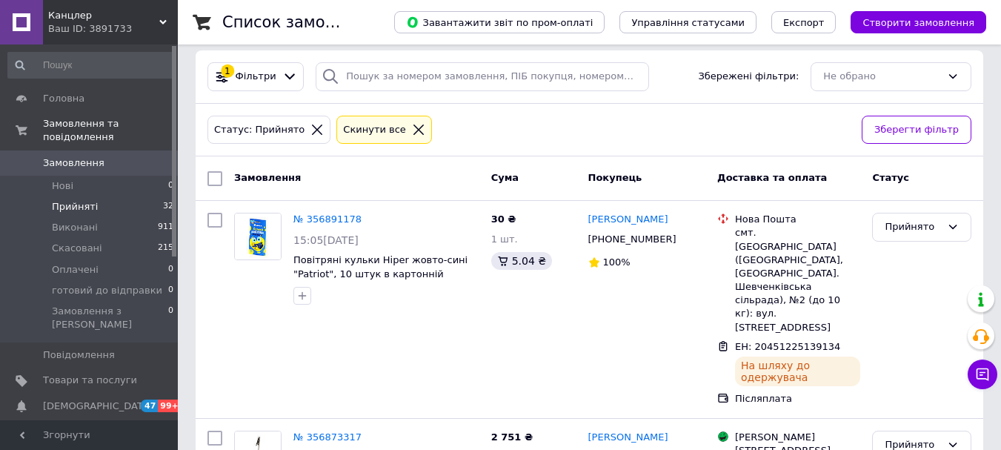
scroll to position [0, 0]
